Goal: Contribute content: Add original content to the website for others to see

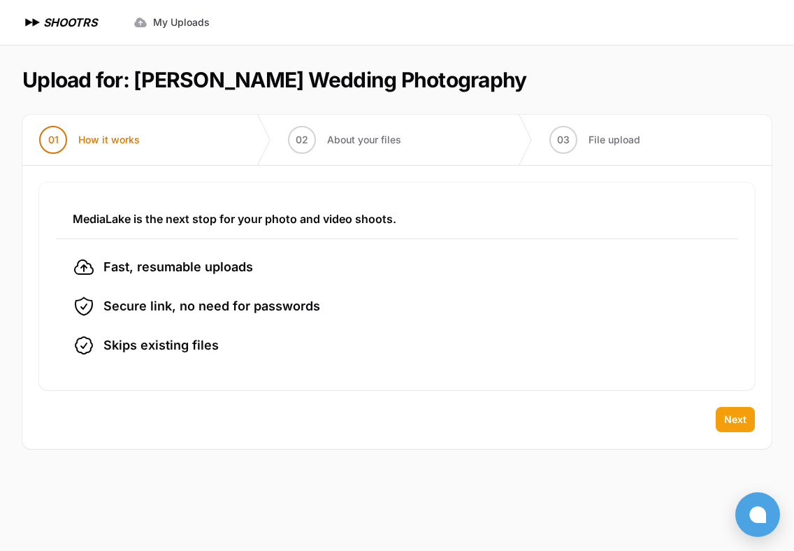
click at [722, 415] on button "Next" at bounding box center [735, 419] width 39 height 25
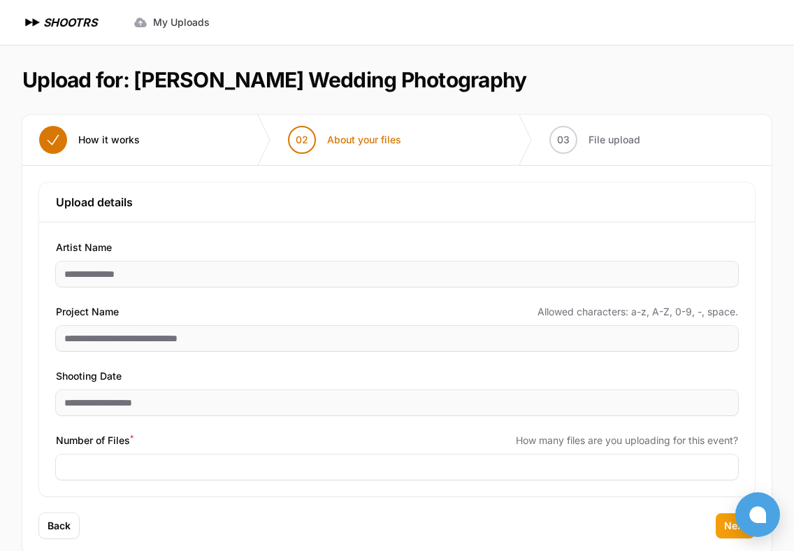
scroll to position [27, 0]
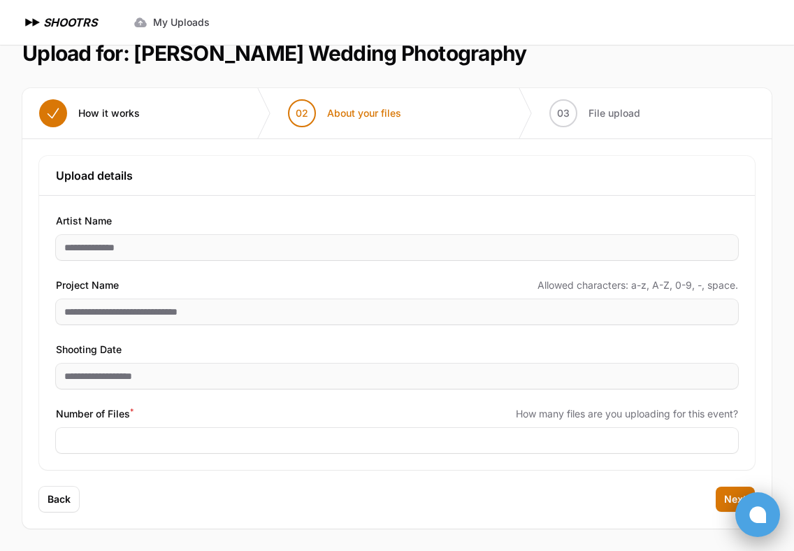
click at [736, 519] on button at bounding box center [758, 514] width 45 height 45
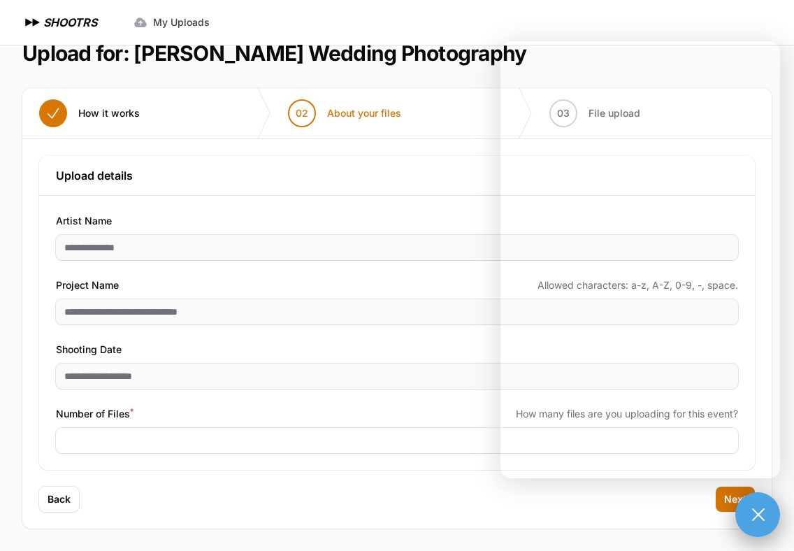
click at [747, 515] on button at bounding box center [758, 514] width 45 height 45
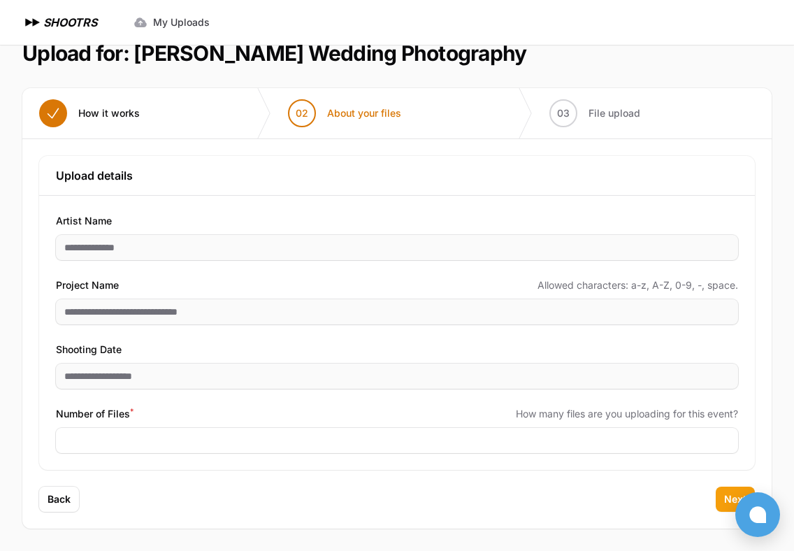
click at [729, 498] on span "Next" at bounding box center [735, 499] width 22 height 14
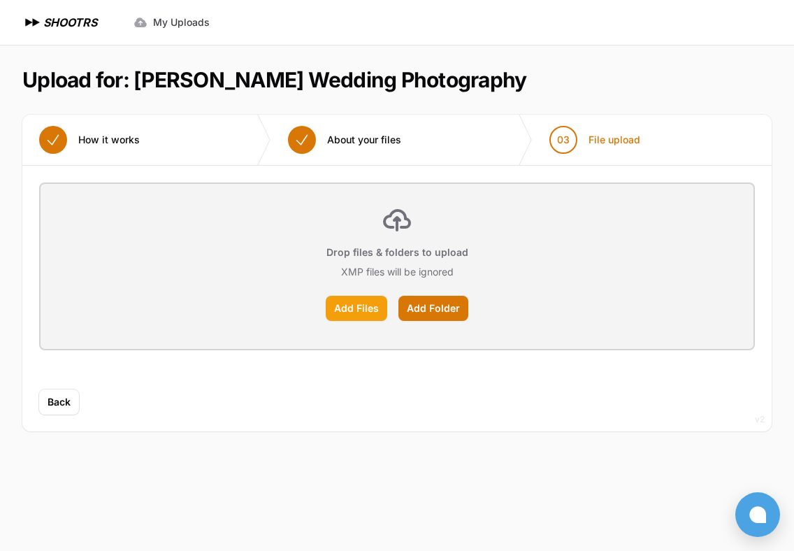
click at [360, 306] on label "Add Files" at bounding box center [357, 308] width 62 height 25
click at [0, 0] on input "Add Files" at bounding box center [0, 0] width 0 height 0
